Goal: Use online tool/utility: Utilize a website feature to perform a specific function

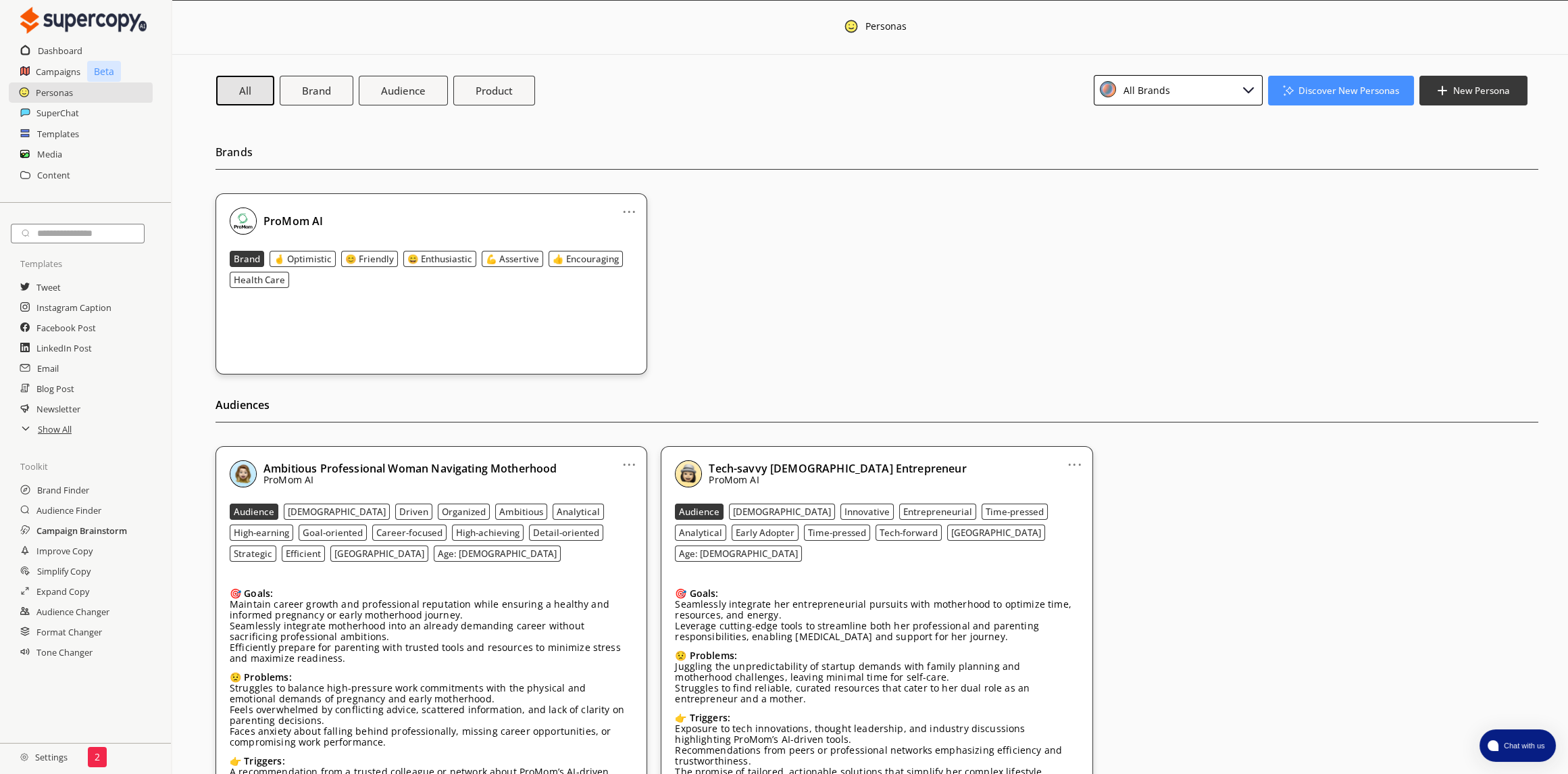
click at [116, 539] on h2 "Campaign Brainstorm" at bounding box center [81, 530] width 91 height 20
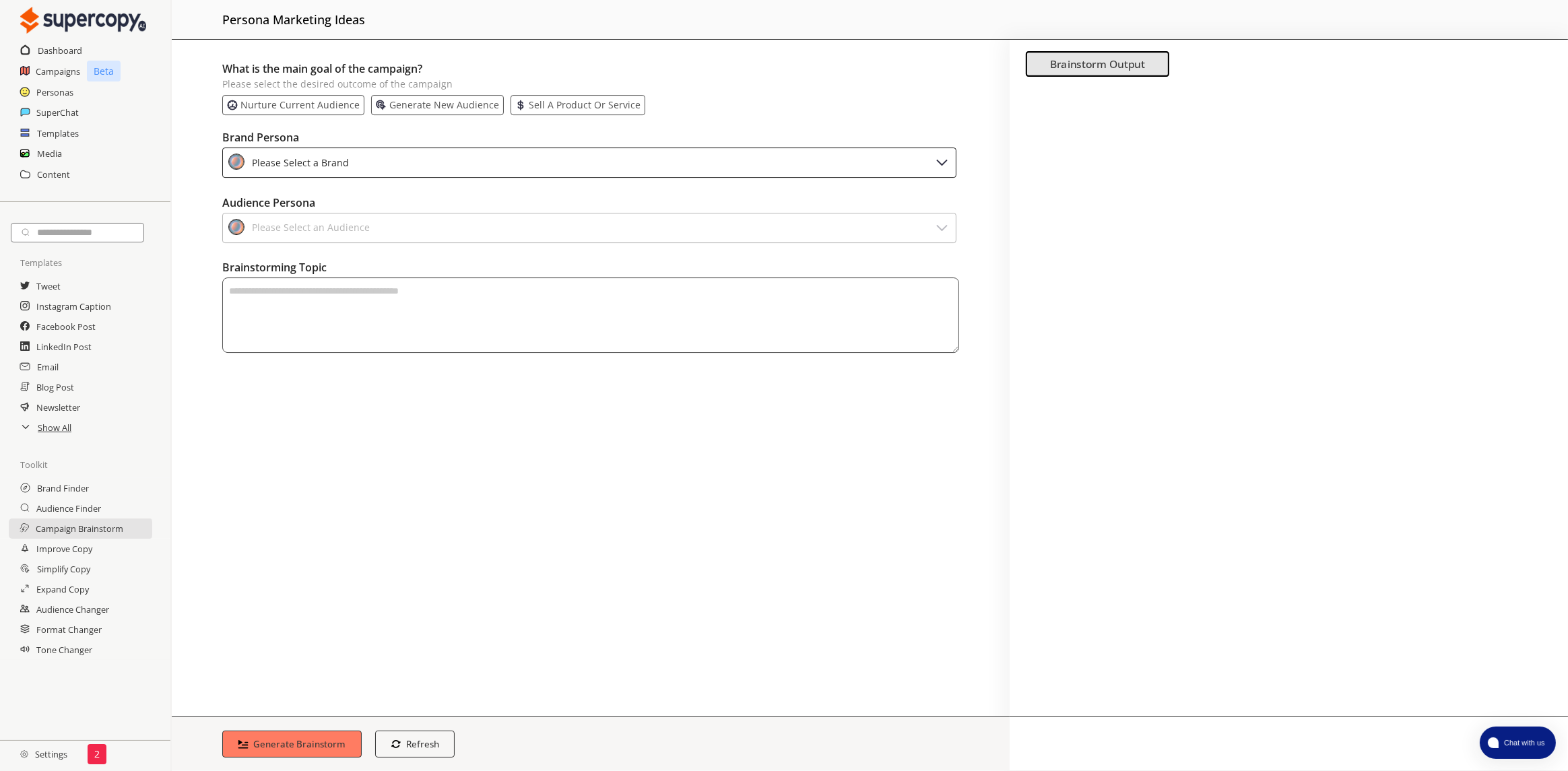
click at [400, 147] on div "Please Select a Brand" at bounding box center [589, 154] width 734 height 31
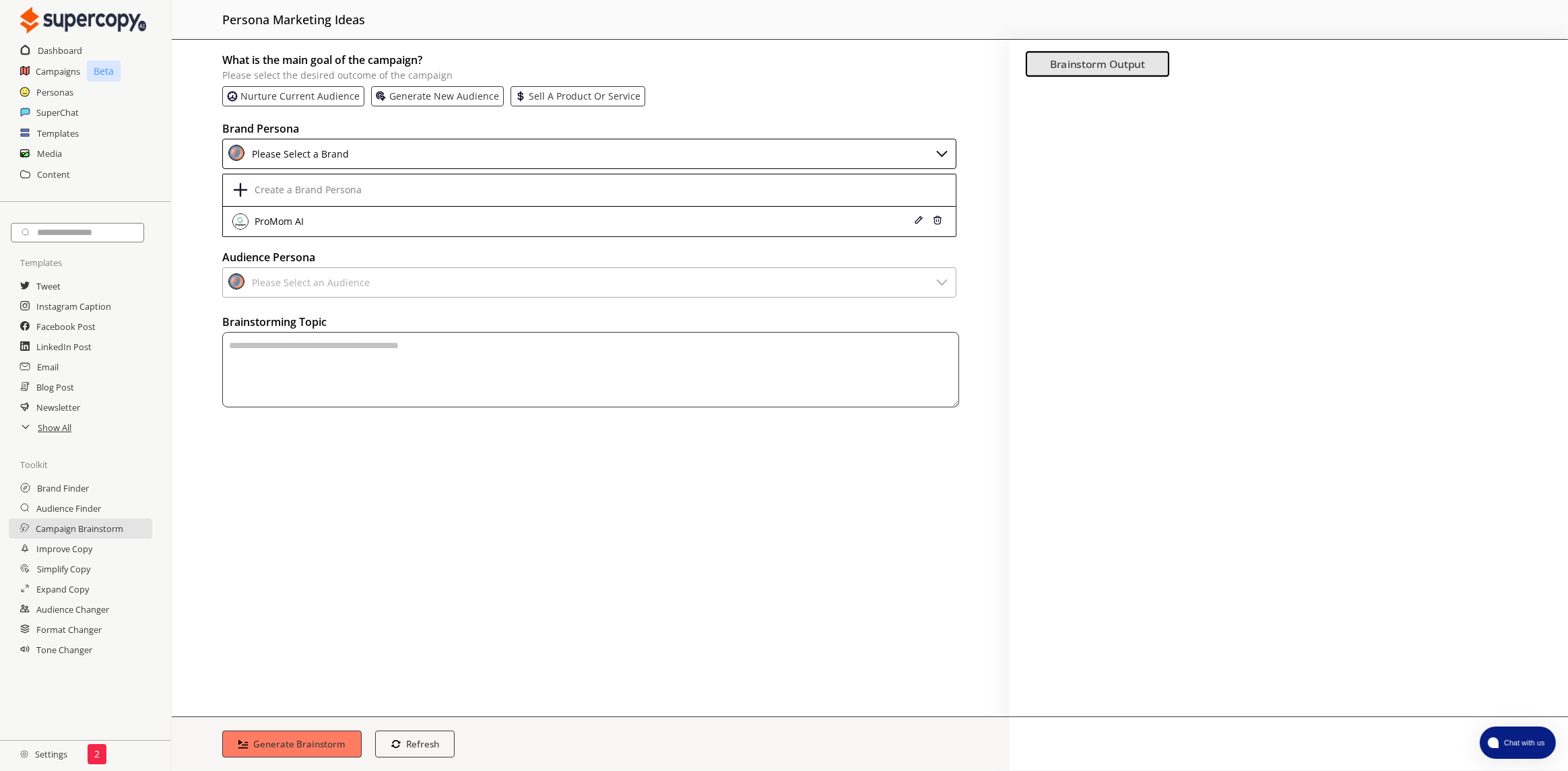
click at [916, 117] on div "Brand Persona" at bounding box center [590, 127] width 737 height 22
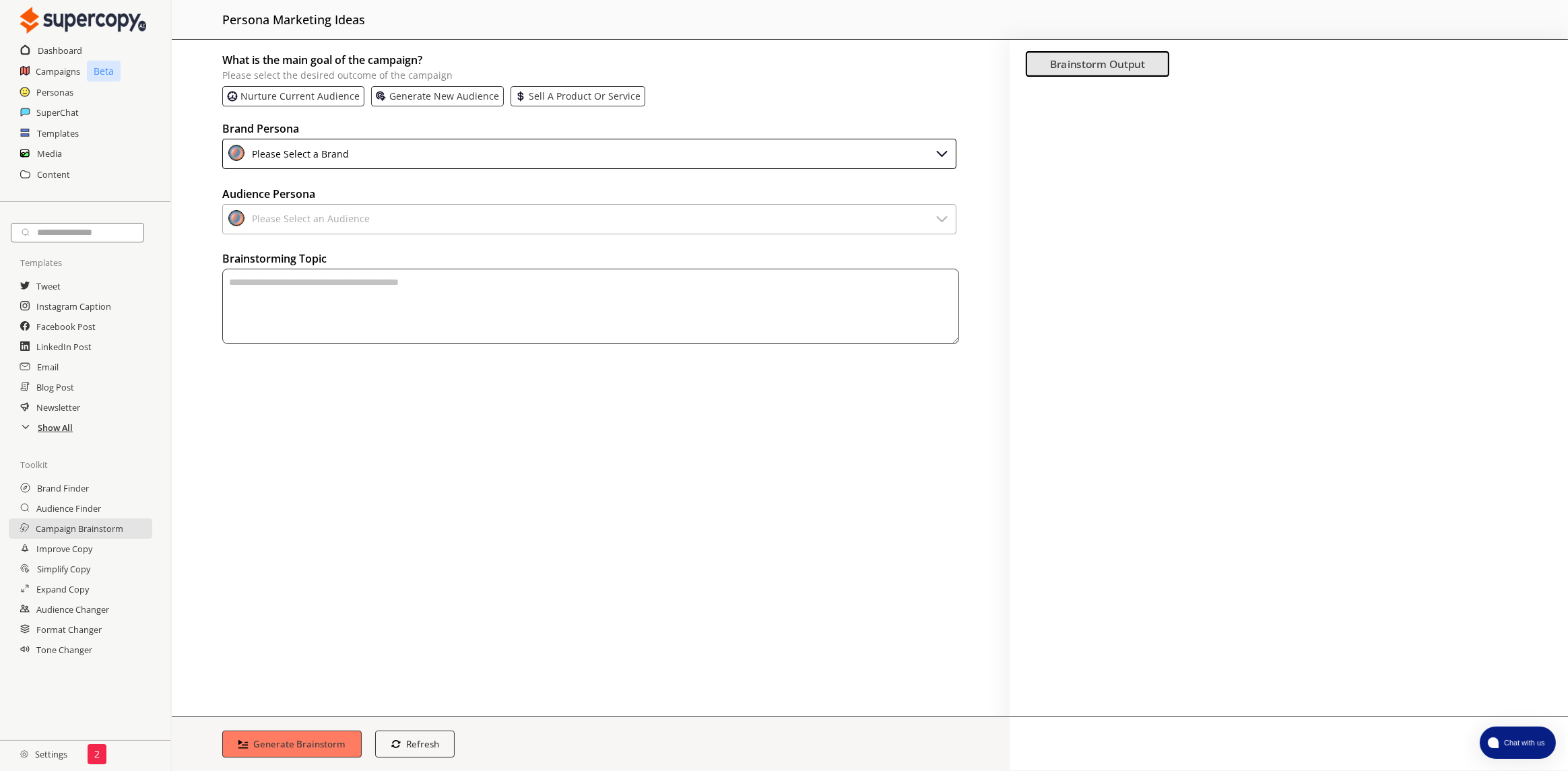
click at [57, 432] on h2 "Show All" at bounding box center [55, 427] width 35 height 20
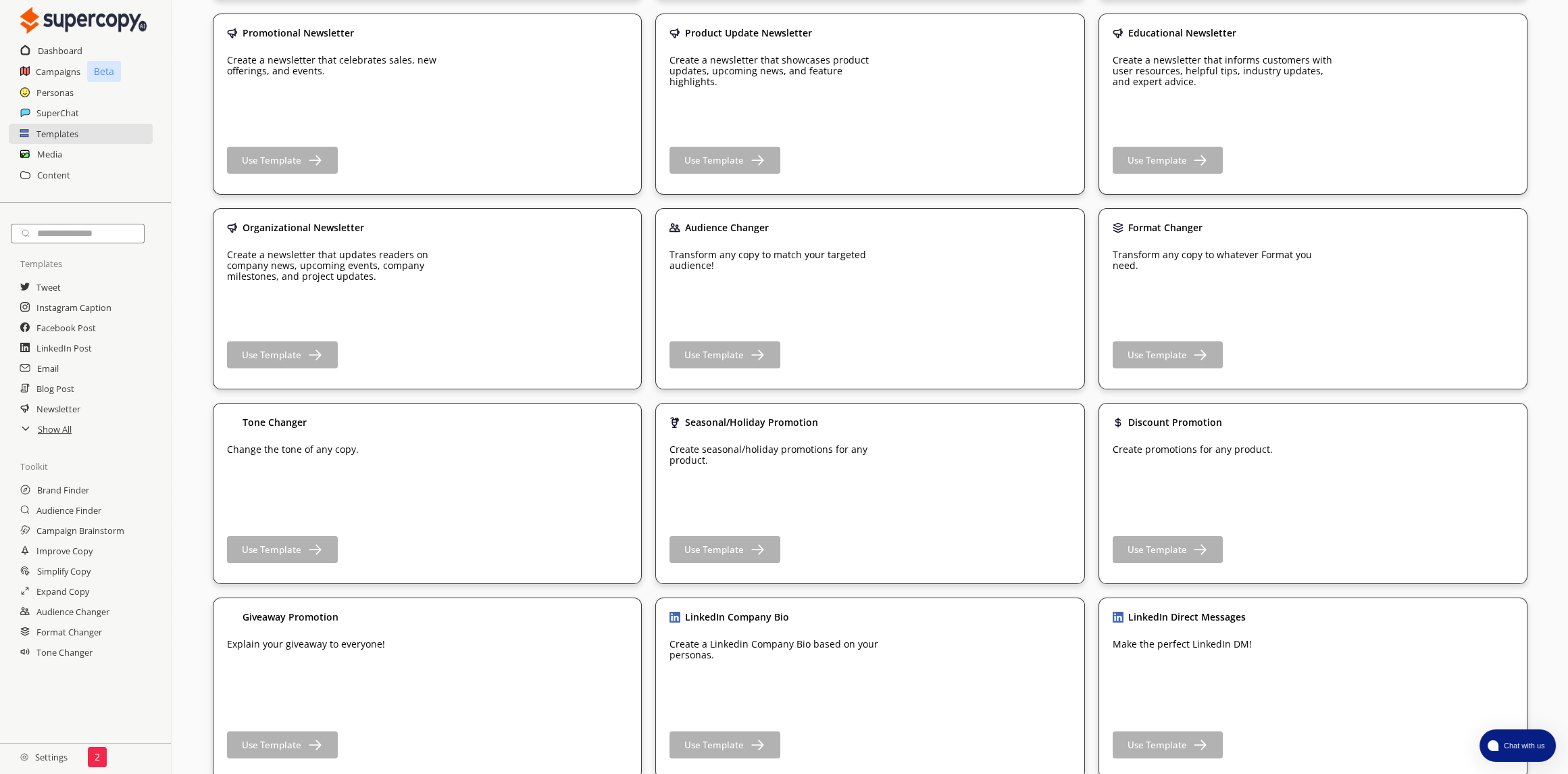
scroll to position [1554, 0]
